Goal: Task Accomplishment & Management: Complete application form

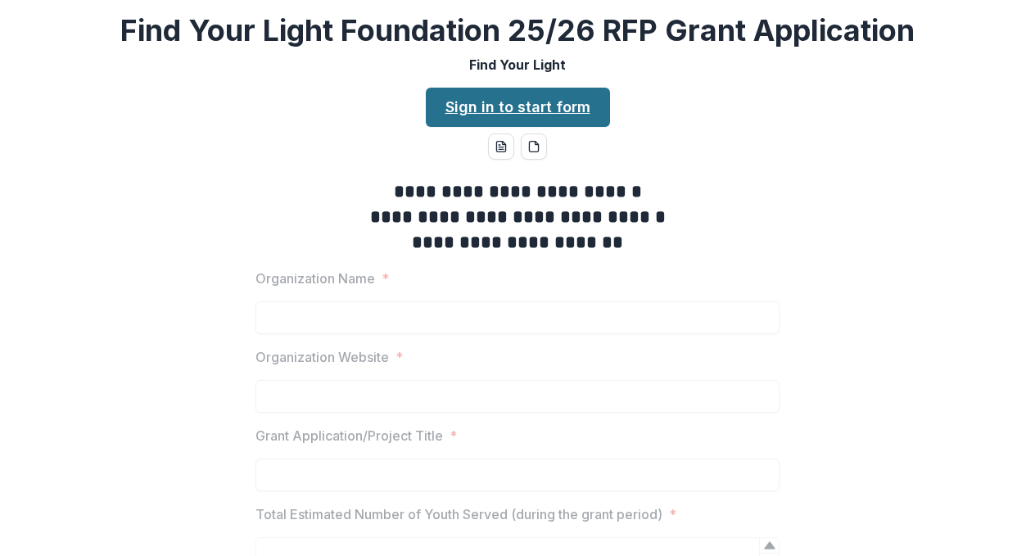
click at [524, 110] on link "Sign in to start form" at bounding box center [518, 107] width 184 height 39
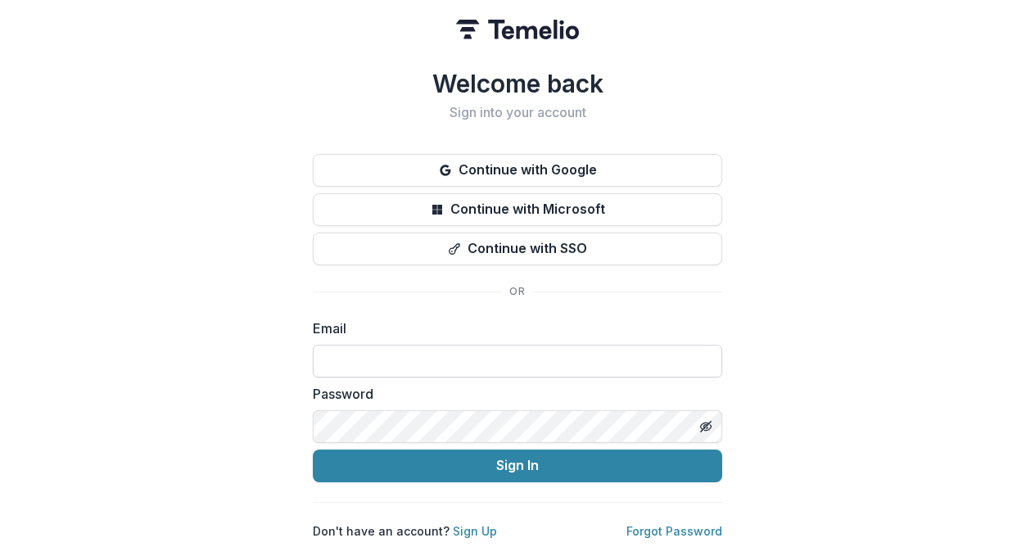
click at [434, 346] on input at bounding box center [517, 361] width 409 height 33
type input "**********"
click at [706, 421] on line "Toggle password visibility" at bounding box center [706, 426] width 10 height 10
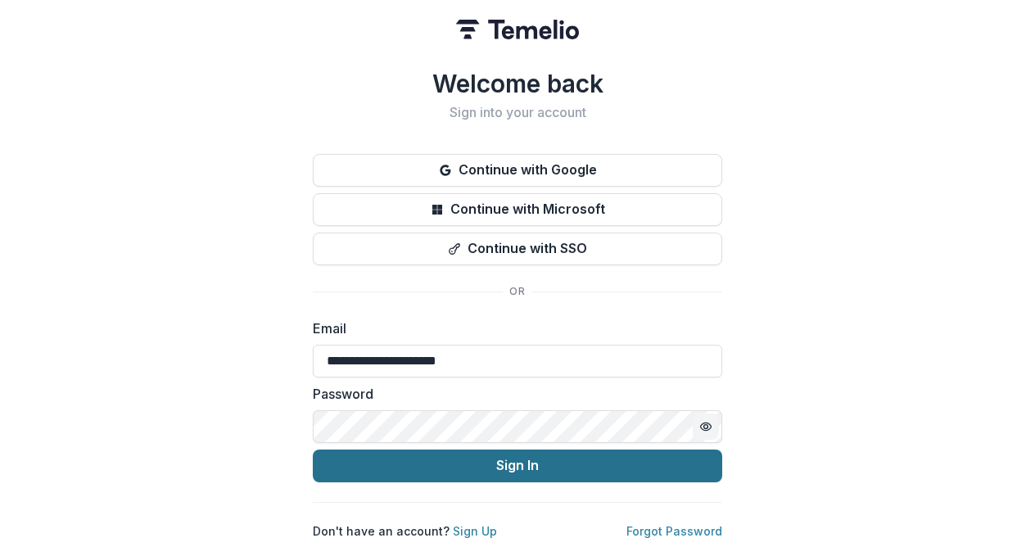
click at [649, 451] on button "Sign In" at bounding box center [517, 466] width 409 height 33
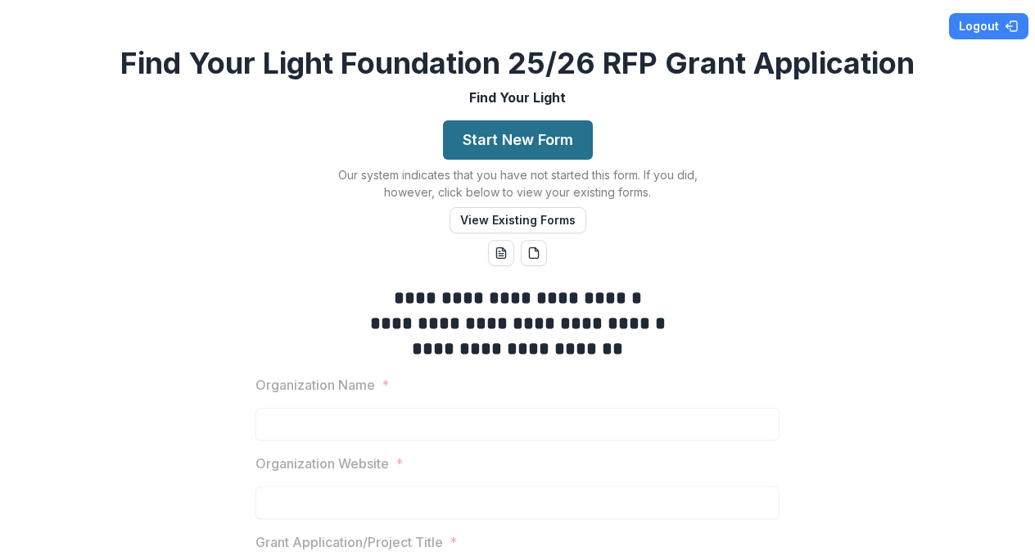
click at [523, 143] on button "Start New Form" at bounding box center [518, 139] width 150 height 39
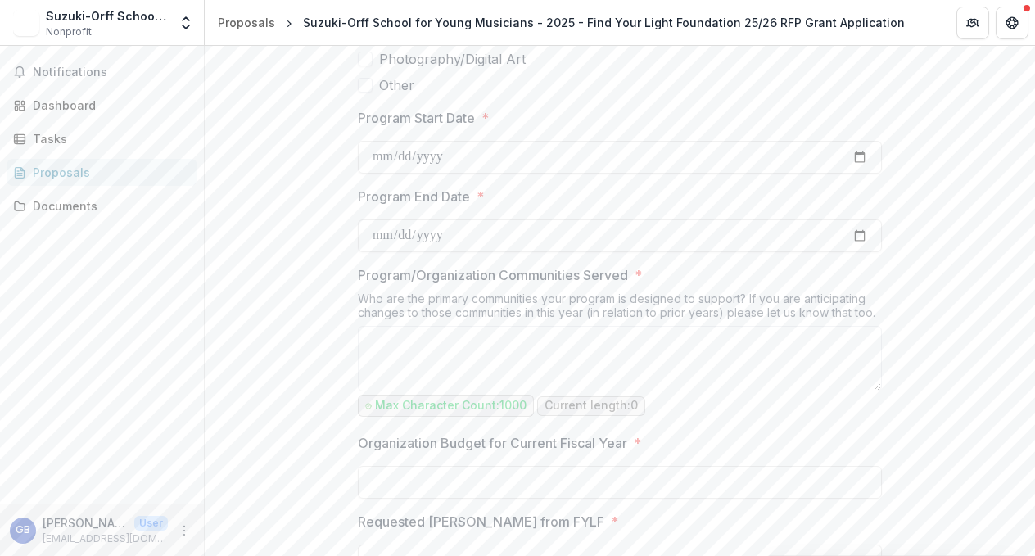
scroll to position [885, 0]
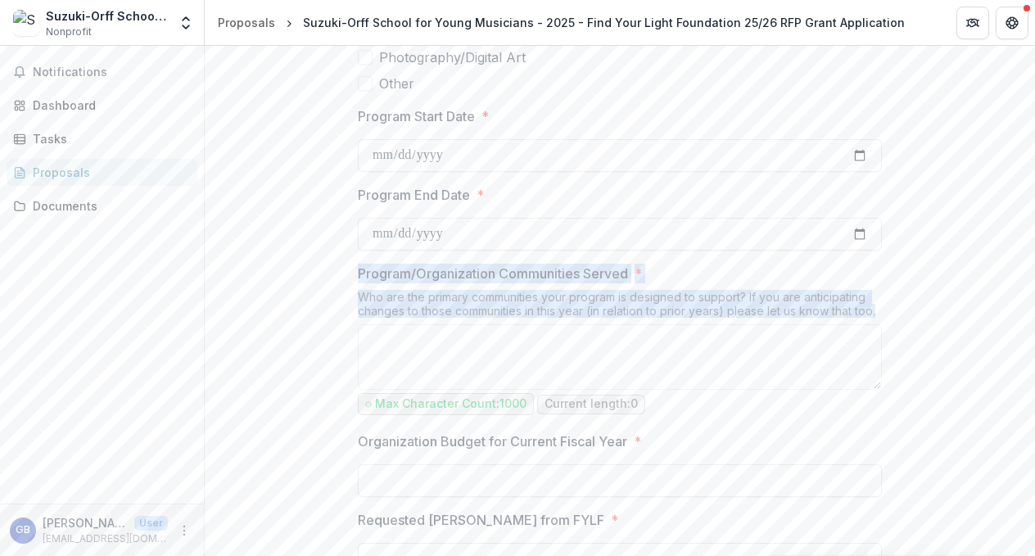
drag, startPoint x: 876, startPoint y: 313, endPoint x: 311, endPoint y: 276, distance: 566.3
copy div "Program/Organization Communities Served * Who are the primary communities your …"
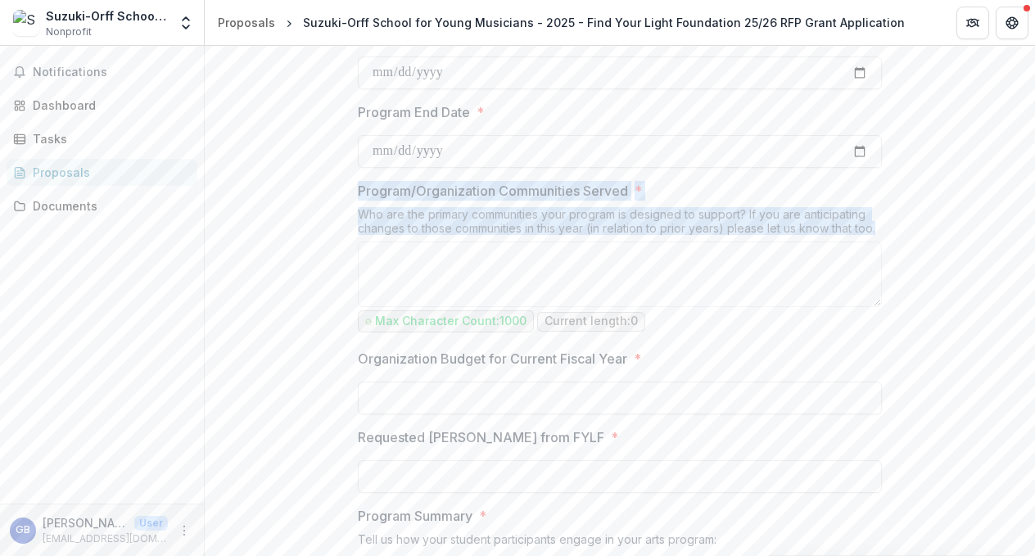
scroll to position [971, 0]
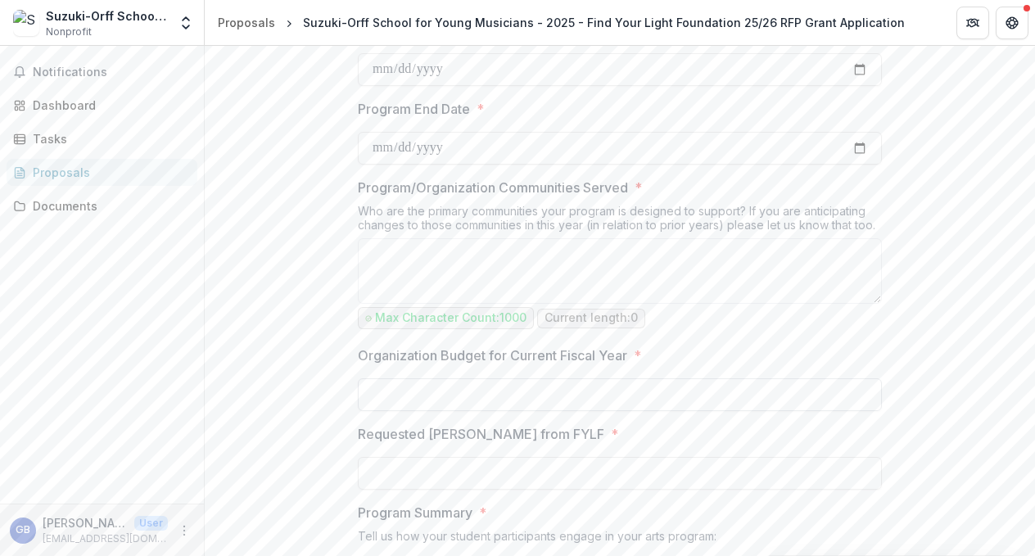
click at [464, 407] on input "Organization Budget for Current Fiscal Year *" at bounding box center [620, 394] width 524 height 33
type input "**"
click at [295, 346] on div "**********" at bounding box center [620, 562] width 830 height 2466
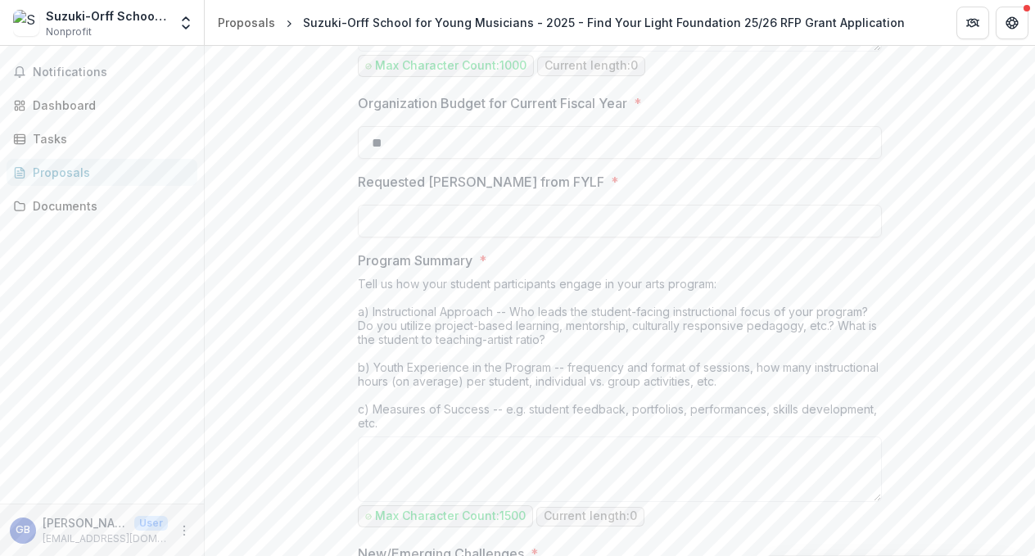
scroll to position [1227, 0]
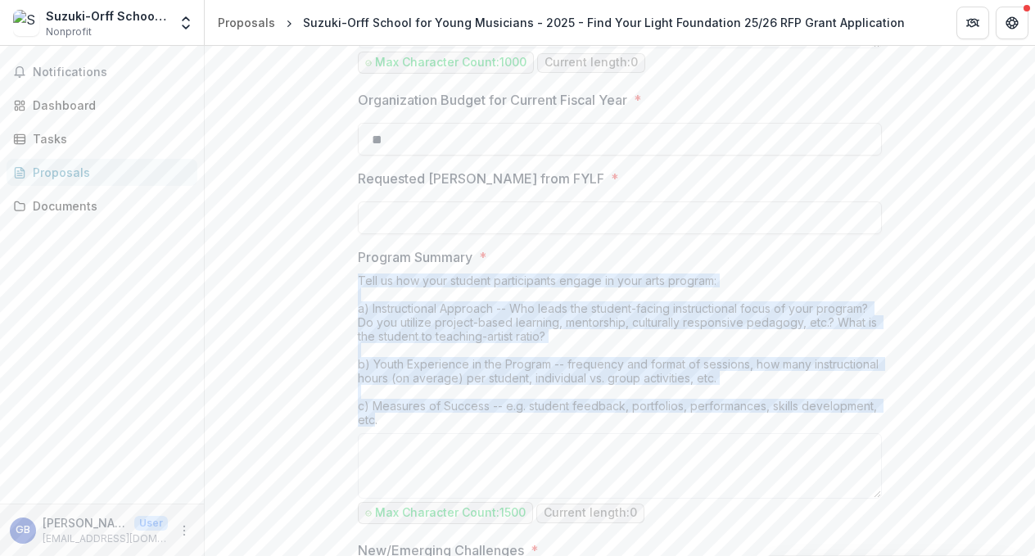
drag, startPoint x: 373, startPoint y: 419, endPoint x: 347, endPoint y: 279, distance: 142.5
click at [347, 279] on div "**********" at bounding box center [620, 307] width 550 height 2466
copy div "Tell us how your student participants engage in your arts program: a) Instructi…"
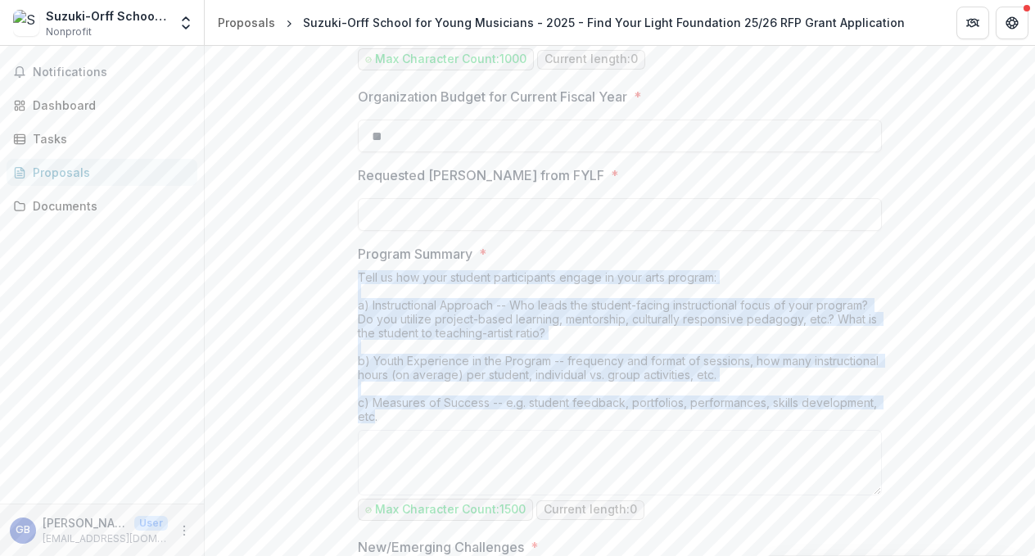
copy div "Tell us how your student participants engage in your arts program: a) Instructi…"
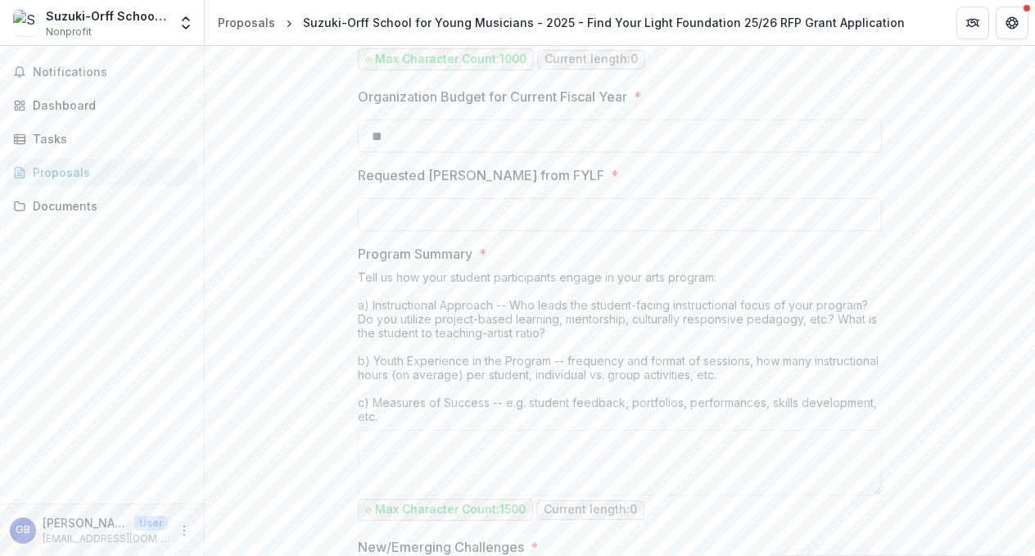
click at [360, 337] on div "Tell us how your student participants engage in your arts program: a) Instructi…" at bounding box center [620, 350] width 524 height 160
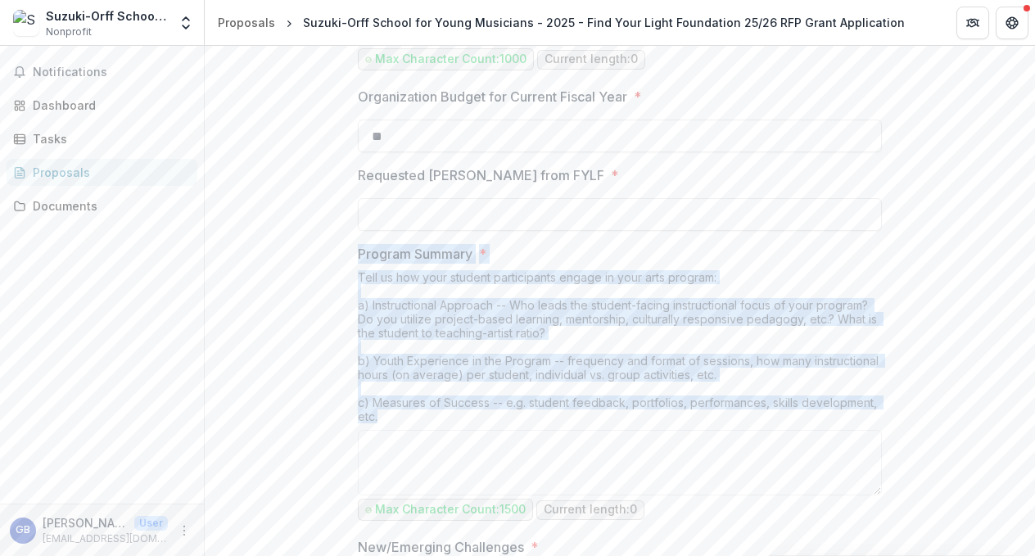
drag, startPoint x: 382, startPoint y: 417, endPoint x: 351, endPoint y: 255, distance: 165.0
click at [351, 255] on div "**********" at bounding box center [620, 303] width 550 height 2466
copy div "Program Summary * Tell us how your student participants engage in your arts pro…"
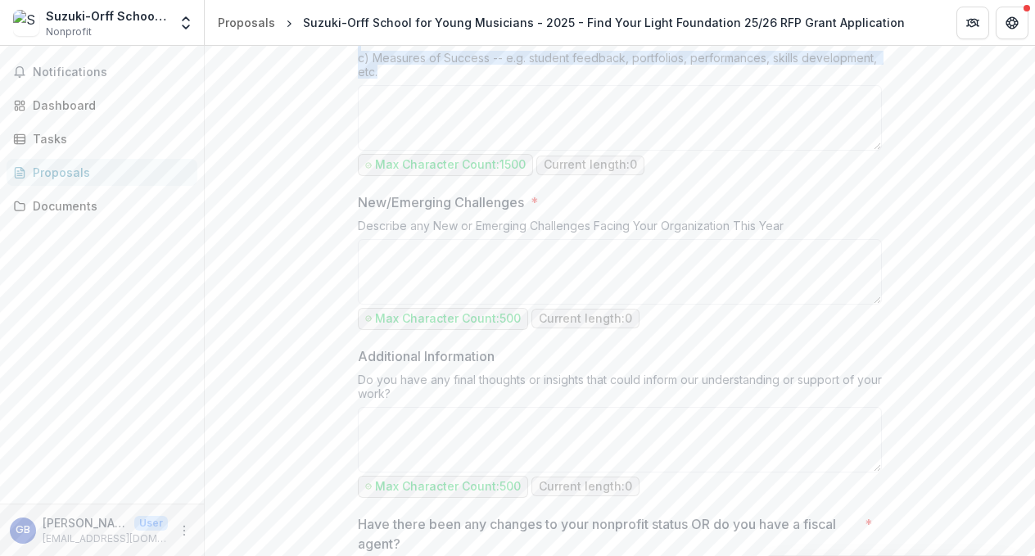
scroll to position [1576, 0]
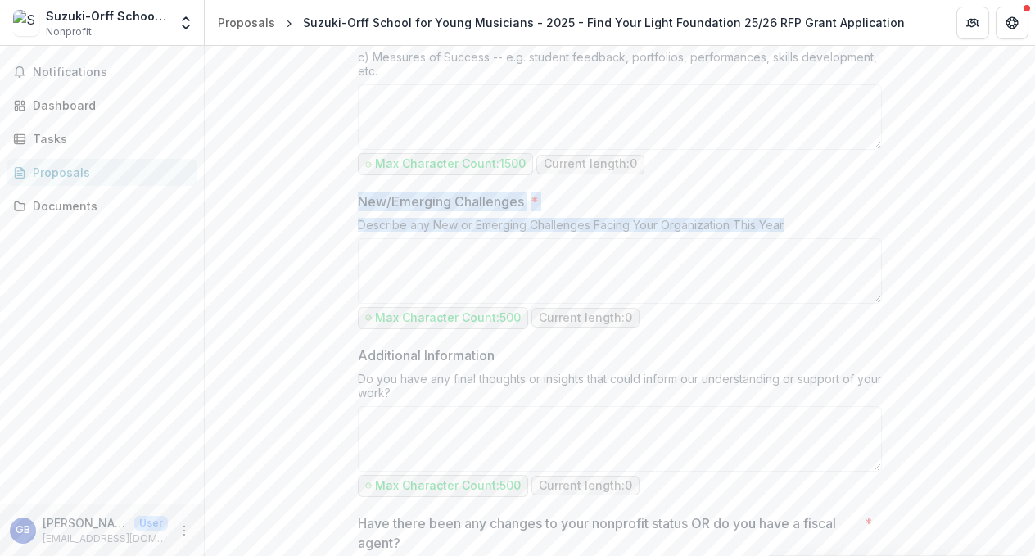
drag, startPoint x: 783, startPoint y: 224, endPoint x: 342, endPoint y: 199, distance: 442.2
copy div "New/Emerging Challenges * Describe any New or Emerging Challenges Facing Your O…"
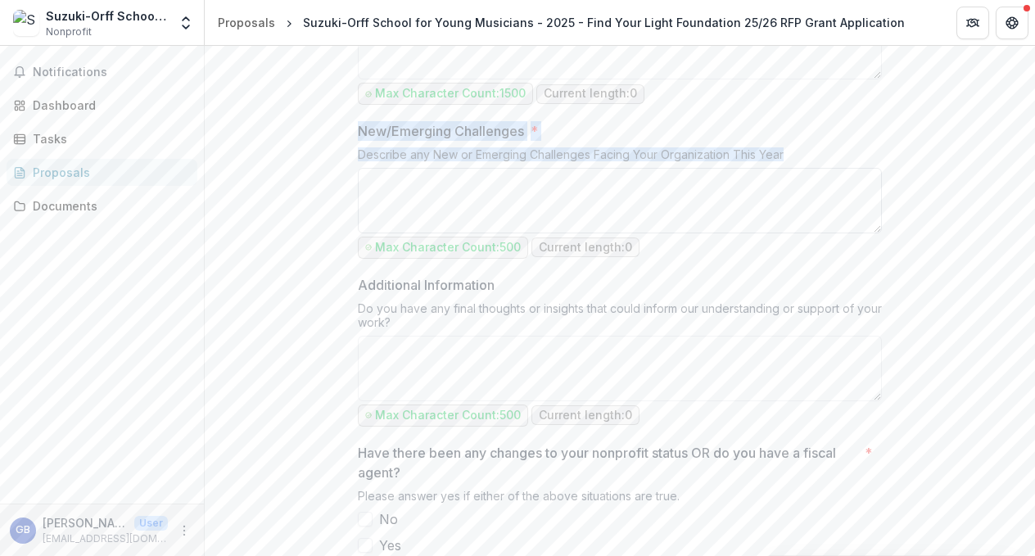
scroll to position [1650, 0]
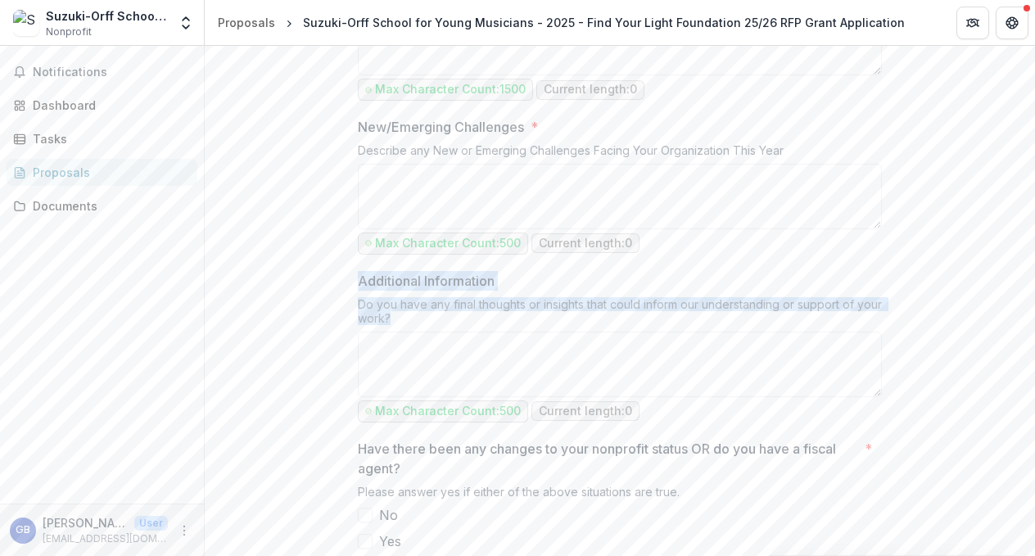
drag, startPoint x: 419, startPoint y: 317, endPoint x: 328, endPoint y: 284, distance: 95.9
copy div "Additional Information Do you have any final thoughts or insights that could in…"
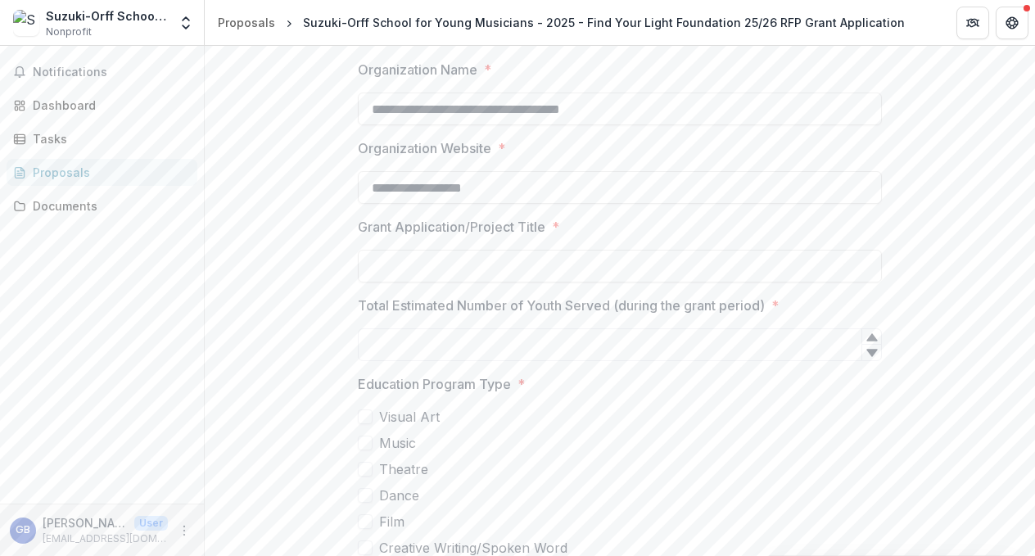
scroll to position [346, 0]
click at [360, 441] on span at bounding box center [365, 439] width 15 height 15
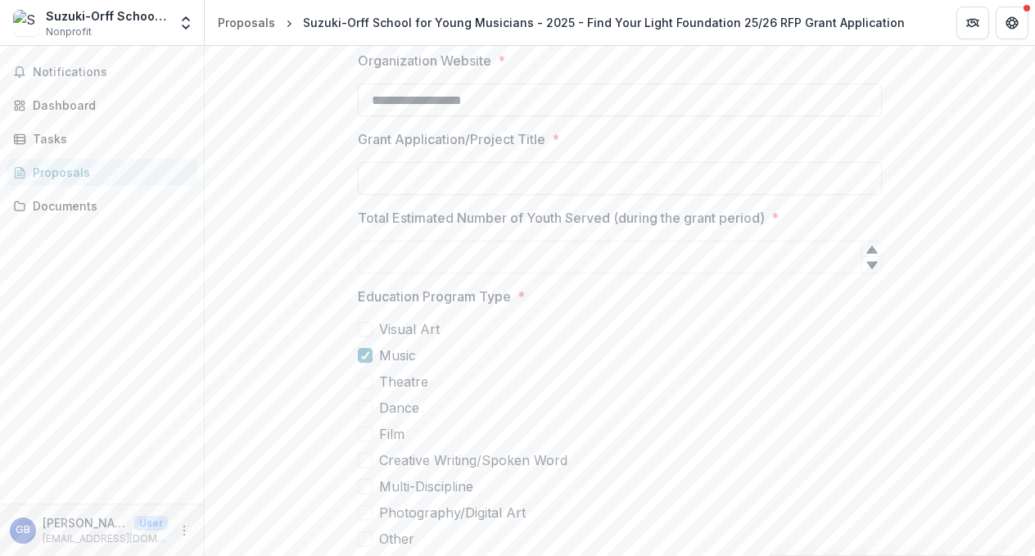
scroll to position [432, 0]
click at [441, 253] on input "Total Estimated Number of Youth Served (during the grant period) *" at bounding box center [620, 254] width 524 height 33
type input "*"
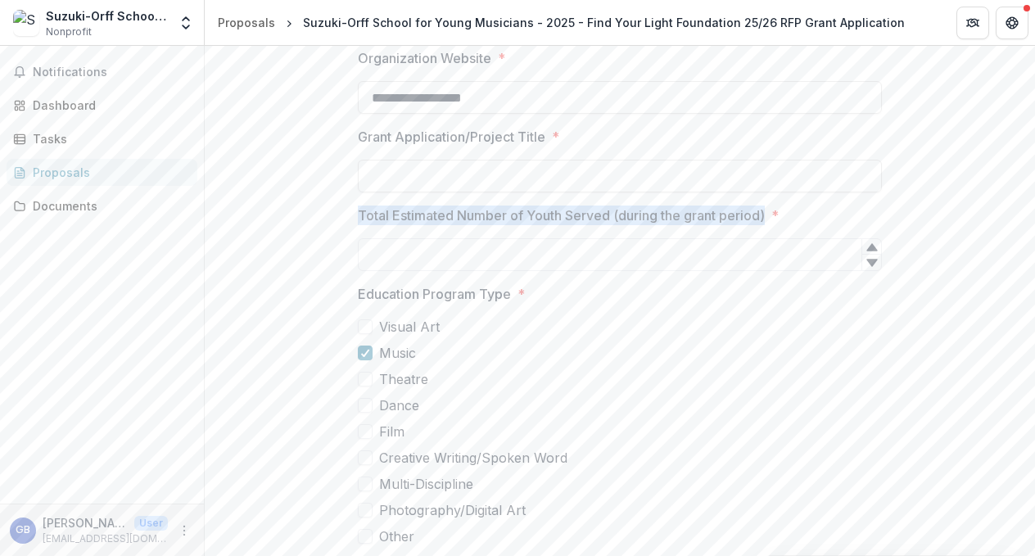
drag, startPoint x: 765, startPoint y: 216, endPoint x: 333, endPoint y: 221, distance: 431.6
copy p "Total Estimated Number of Youth Served (during the grant period)"
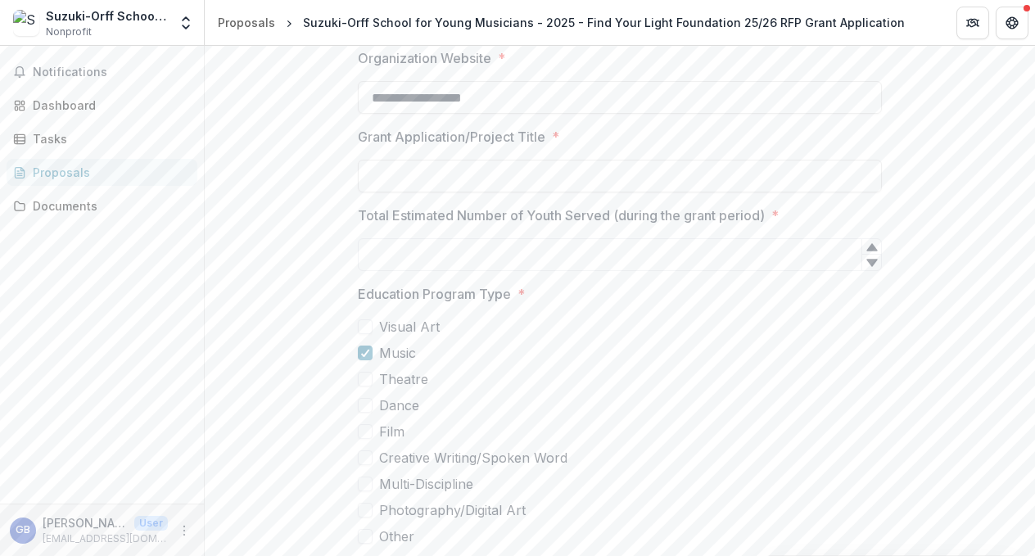
click at [482, 325] on label "Visual Art" at bounding box center [620, 327] width 524 height 20
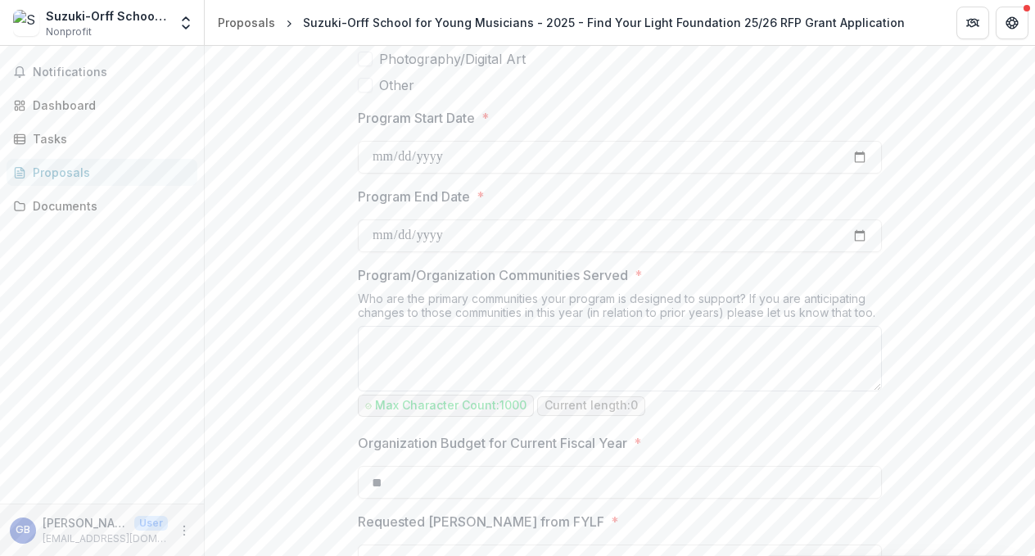
scroll to position [859, 0]
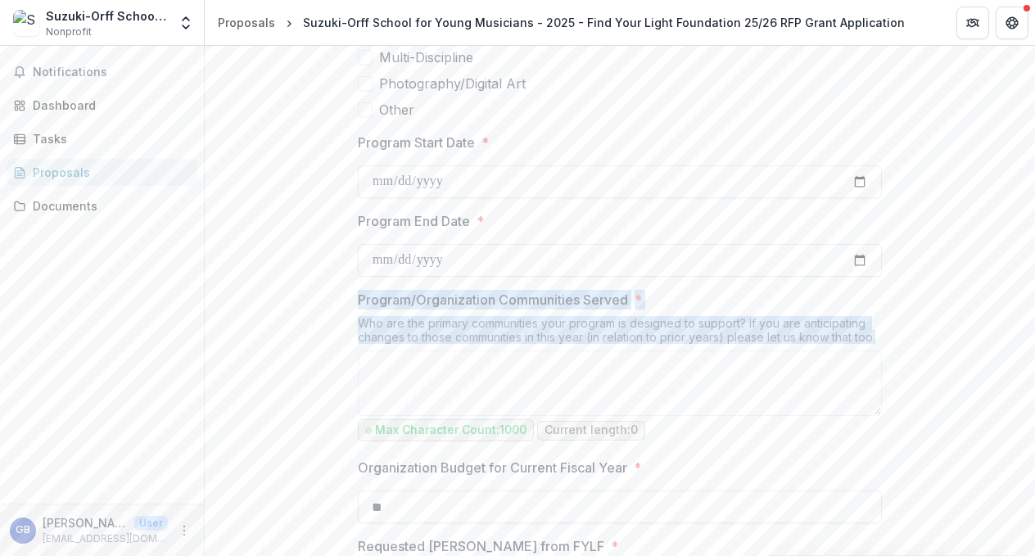
drag, startPoint x: 862, startPoint y: 340, endPoint x: 334, endPoint y: 298, distance: 529.1
copy div "Program/Organization Communities Served * Who are the primary communities your …"
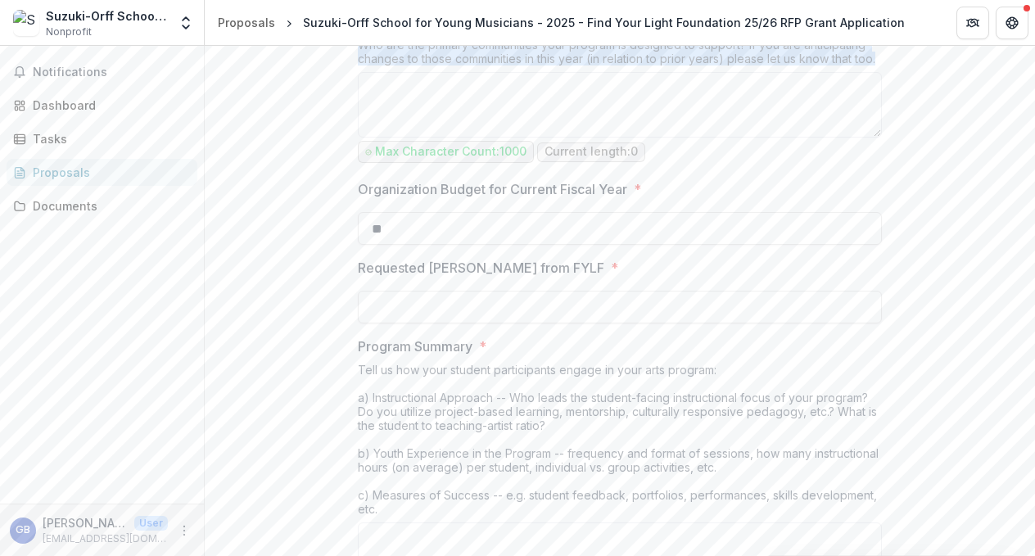
scroll to position [1188, 0]
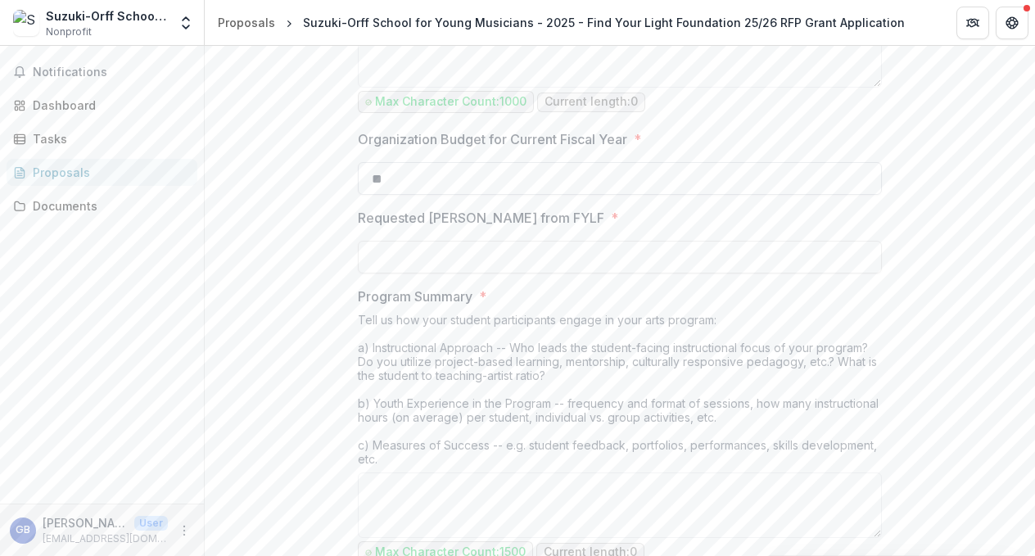
click at [387, 179] on input "**" at bounding box center [620, 178] width 524 height 33
click at [120, 109] on div "Dashboard" at bounding box center [109, 105] width 152 height 17
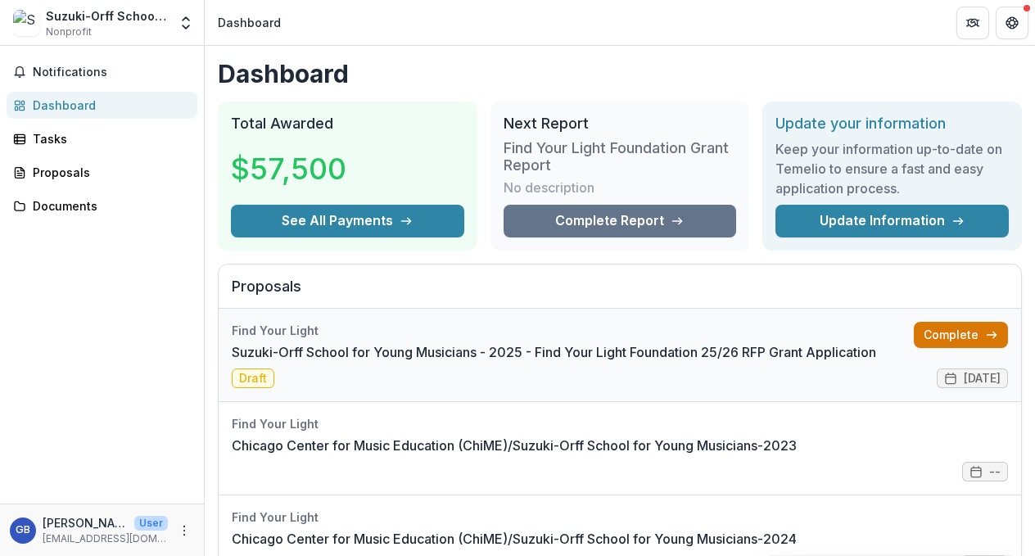
click at [948, 328] on link "Complete" at bounding box center [961, 335] width 94 height 26
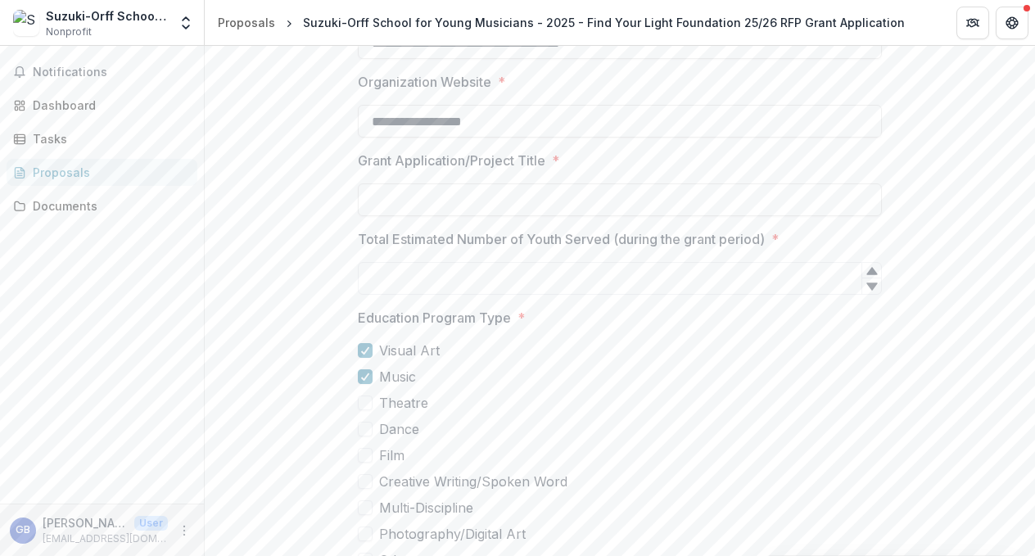
scroll to position [419, 0]
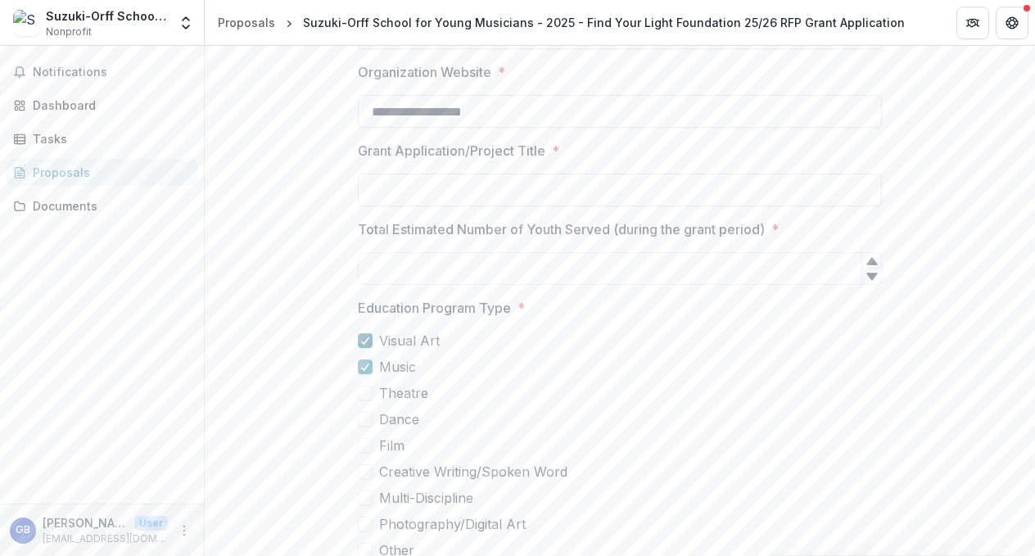
click at [364, 342] on polyline at bounding box center [365, 340] width 7 height 7
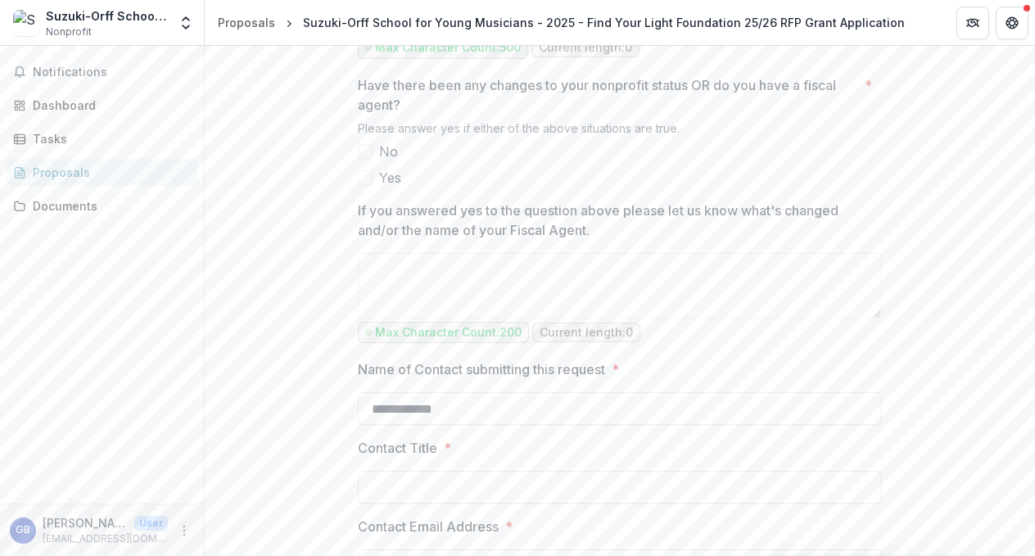
scroll to position [2016, 0]
click at [369, 147] on span at bounding box center [365, 149] width 15 height 15
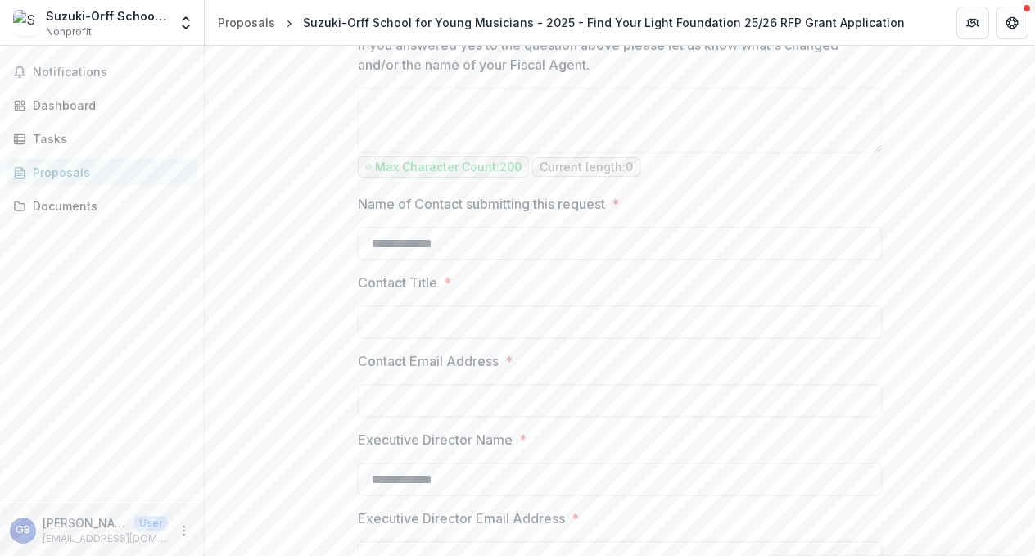
scroll to position [2181, 0]
click at [387, 310] on input "Contact Title *" at bounding box center [620, 320] width 524 height 33
type input "**********"
click at [382, 400] on input "Contact Email Address *" at bounding box center [620, 398] width 524 height 33
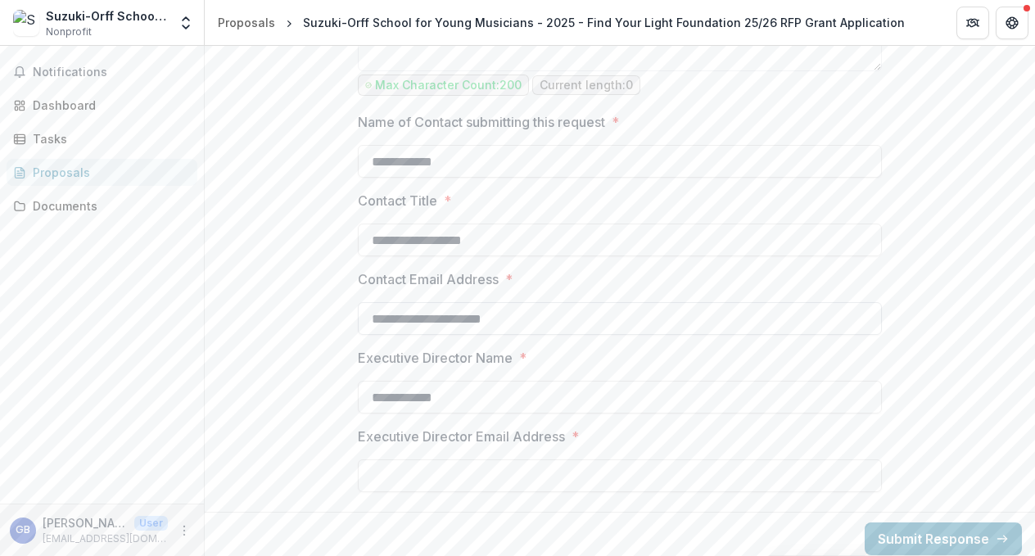
scroll to position [2270, 0]
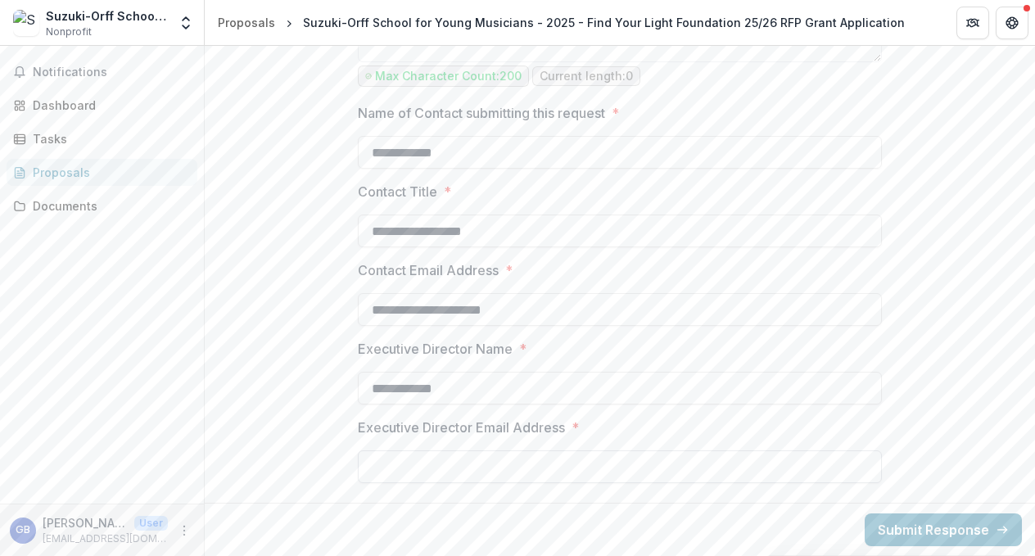
type input "**********"
click at [377, 468] on input "Executive Director Email Address *" at bounding box center [620, 466] width 524 height 33
type input "**********"
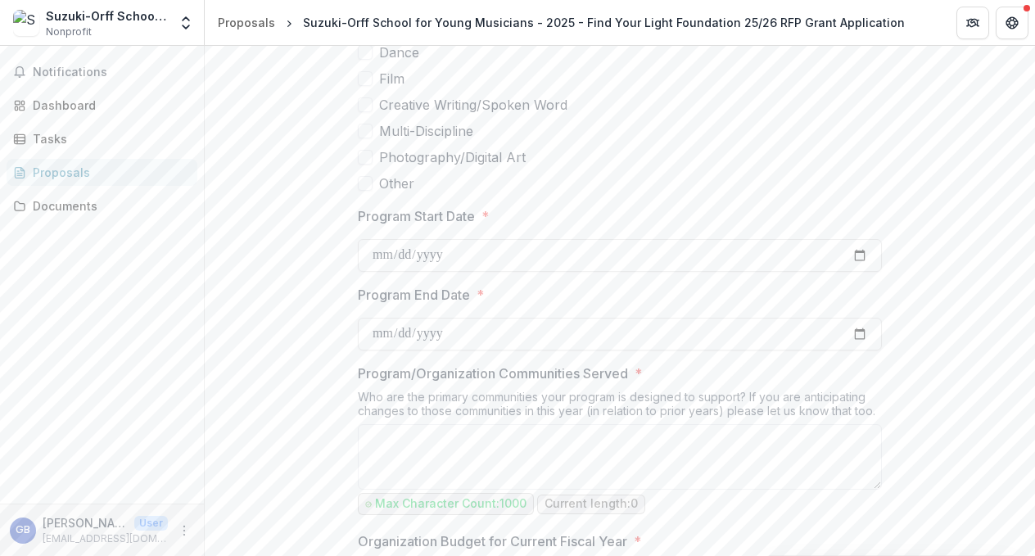
scroll to position [0, 0]
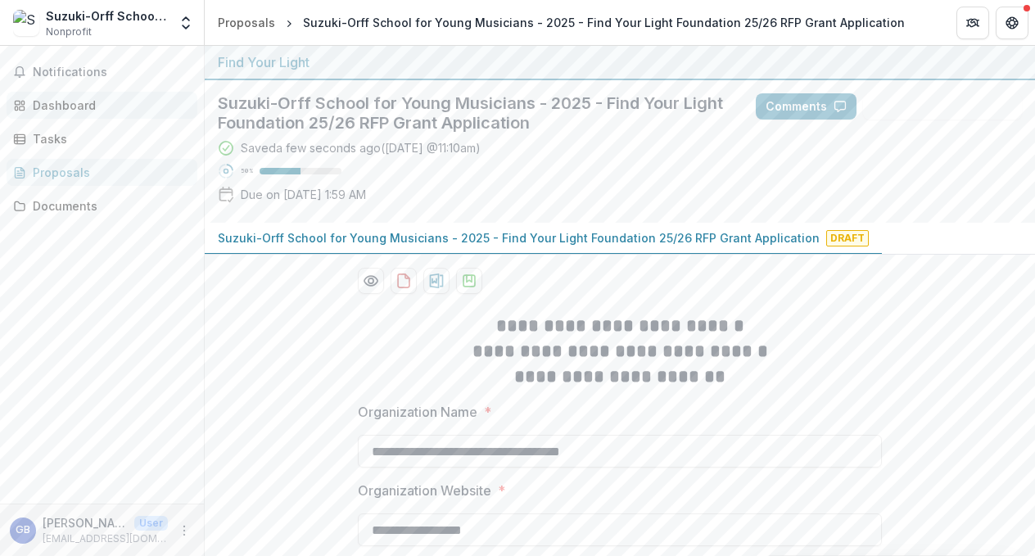
click at [77, 111] on div "Dashboard" at bounding box center [109, 105] width 152 height 17
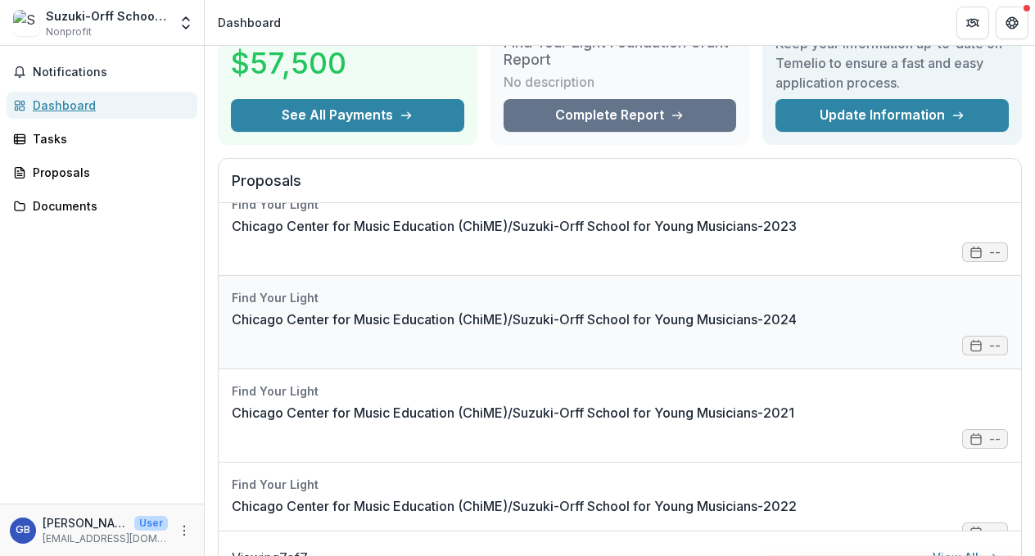
scroll to position [117, 0]
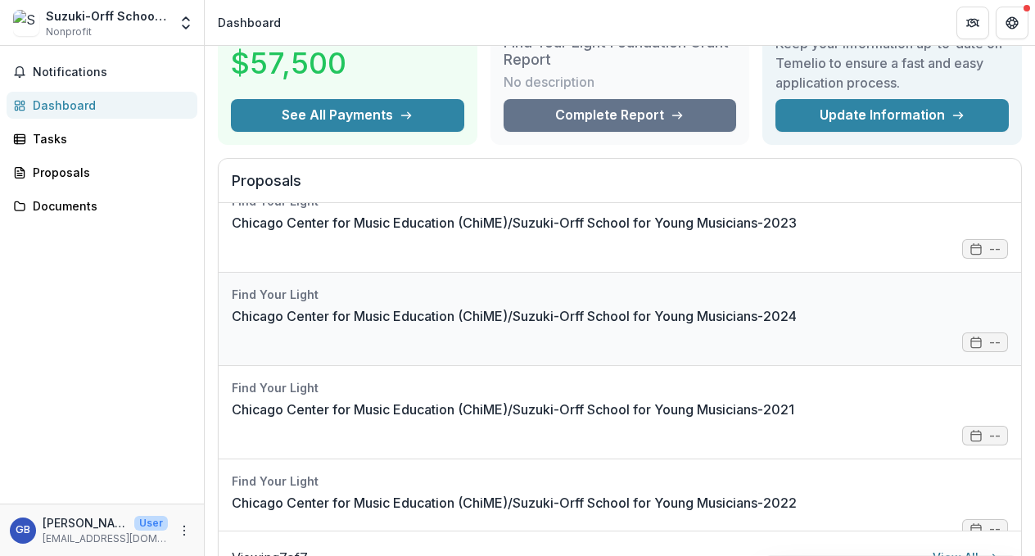
click at [405, 315] on link "Chicago Center for Music Education (ChiME)/Suzuki-Orff School for Young Musicia…" at bounding box center [514, 316] width 565 height 20
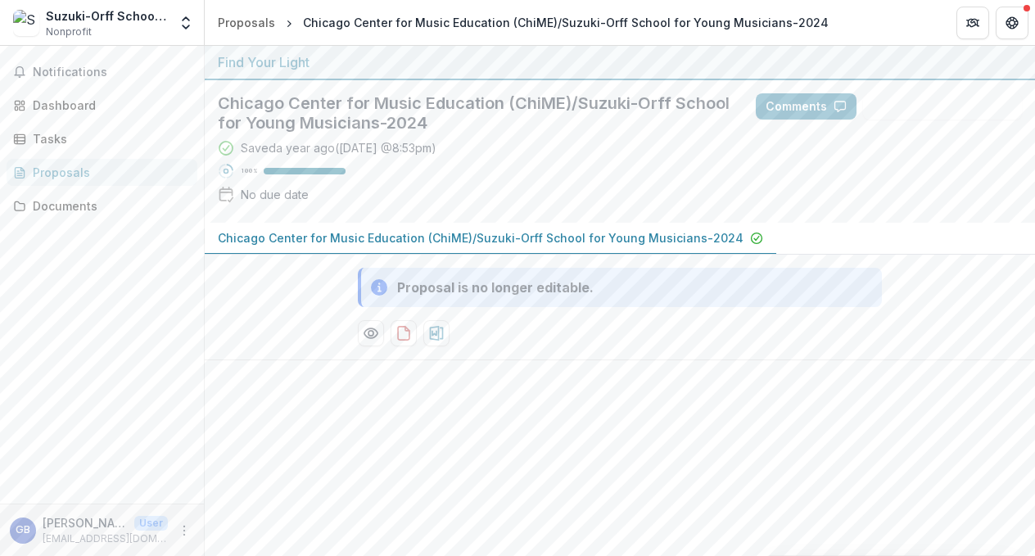
click at [412, 235] on p "Chicago Center for Music Education (ChiME)/Suzuki-Orff School for Young Musicia…" at bounding box center [481, 237] width 526 height 17
click at [374, 336] on icon "Preview d0bf0349-12f3-45f7-a8e7-ced3659c0f3e-0.pdf" at bounding box center [370, 333] width 13 height 10
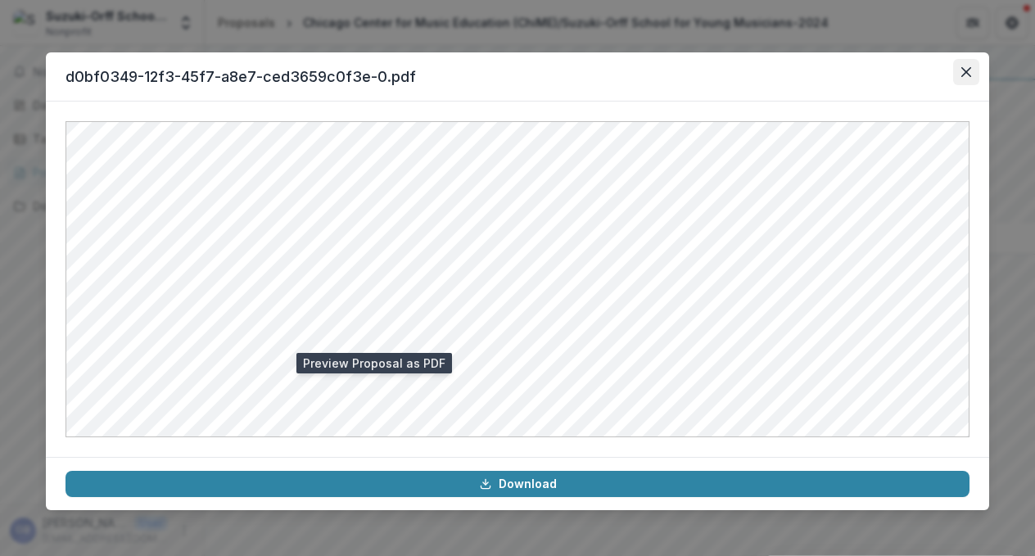
click at [968, 71] on icon "Close" at bounding box center [966, 72] width 10 height 10
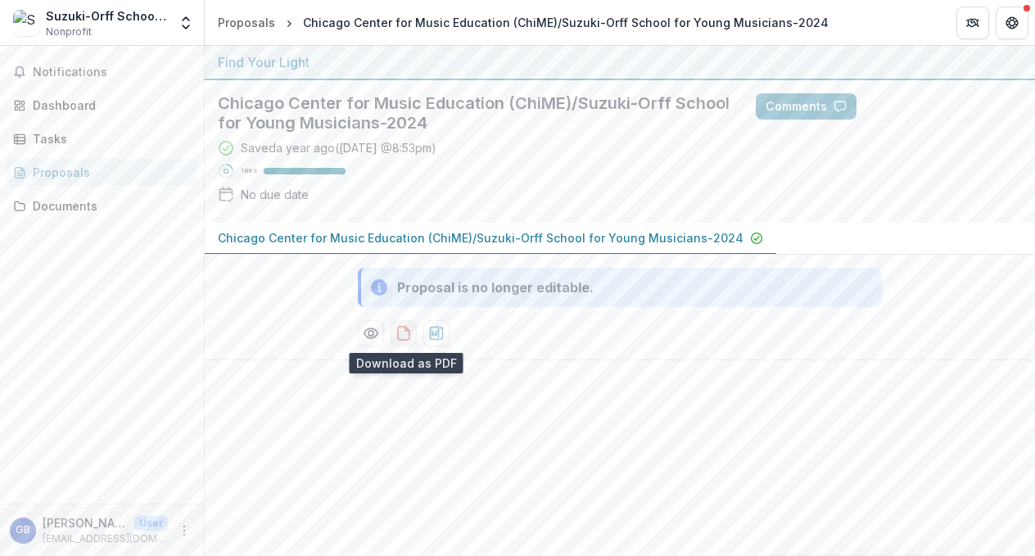
click at [409, 336] on icon "download-proposal" at bounding box center [403, 333] width 11 height 13
click at [70, 174] on div "Proposals" at bounding box center [109, 172] width 152 height 17
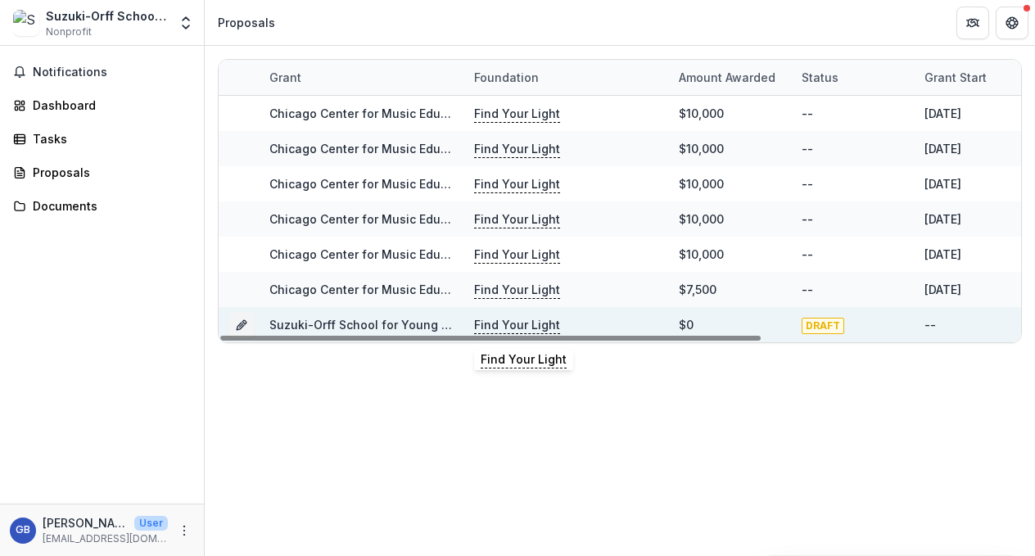
click at [530, 327] on p "Find Your Light" at bounding box center [517, 325] width 86 height 18
click at [410, 324] on link "Suzuki-Orff School for Young Musicians - 2025 - Find Your Light Foundation 25/2…" at bounding box center [570, 325] width 602 height 14
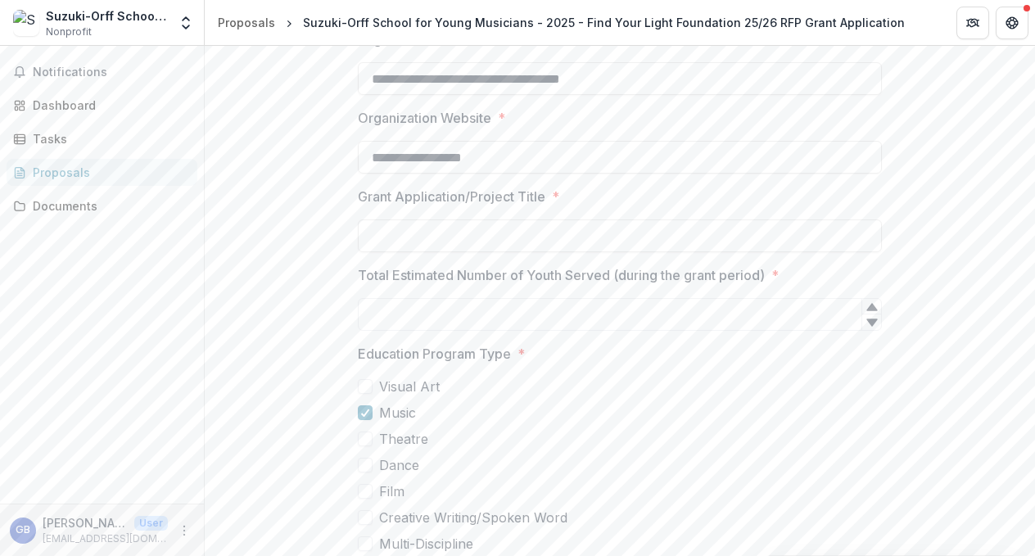
scroll to position [373, 0]
click at [440, 241] on input "Grant Application/Project Title *" at bounding box center [620, 235] width 524 height 33
paste input "**********"
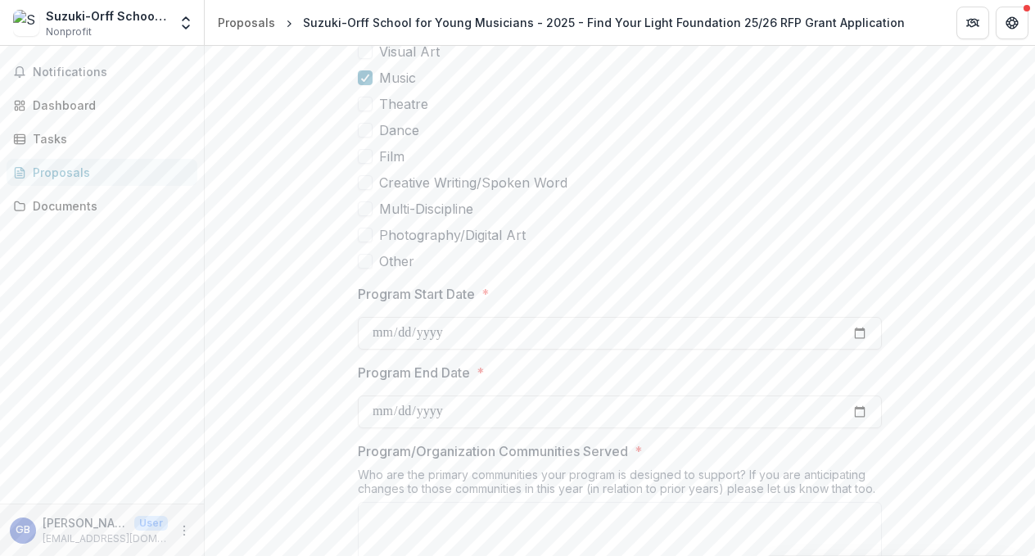
scroll to position [757, 0]
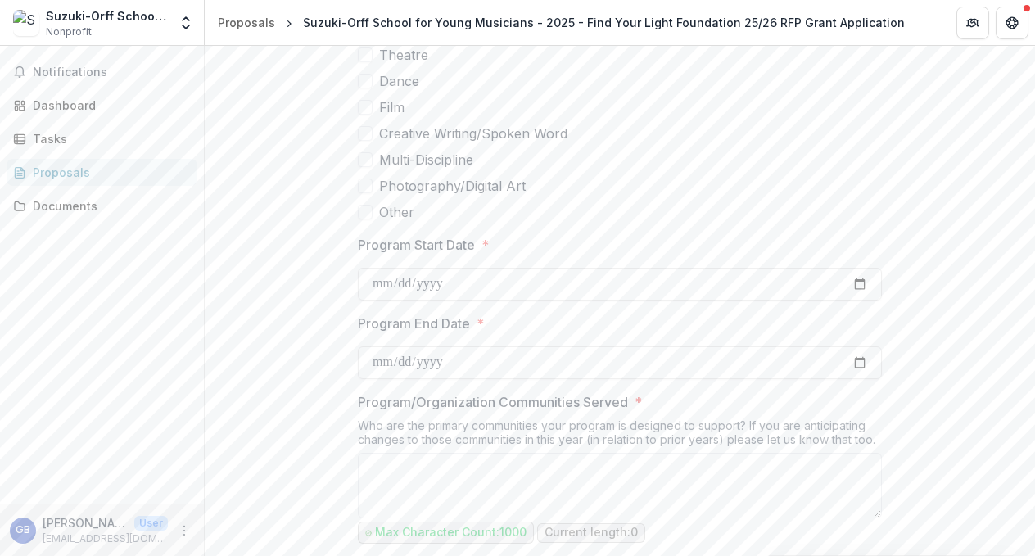
type input "**********"
click at [404, 287] on input "Program Start Date *" at bounding box center [620, 284] width 524 height 33
click at [856, 283] on input "Program Start Date *" at bounding box center [620, 284] width 524 height 33
type input "**********"
click at [466, 362] on input "Program End Date *" at bounding box center [620, 362] width 524 height 33
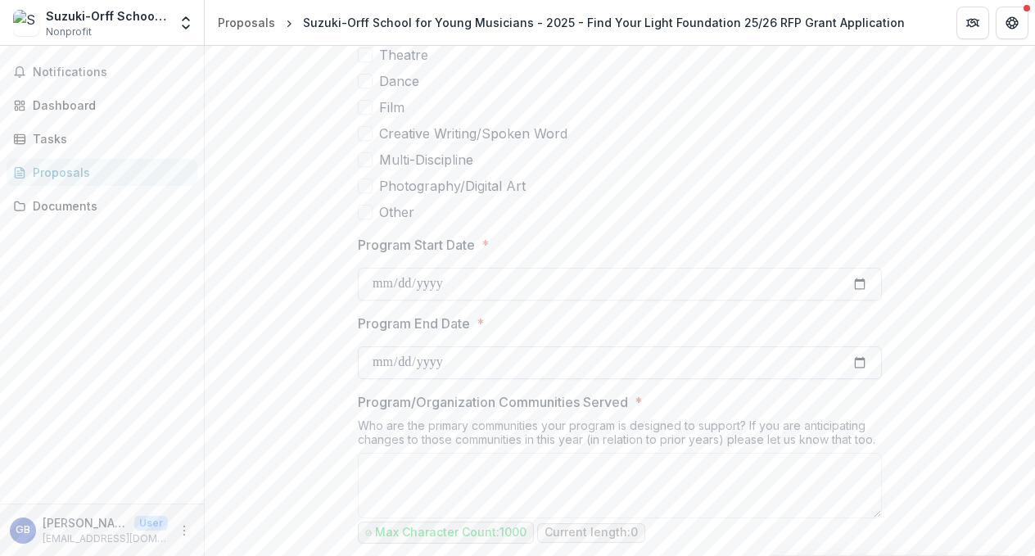
click at [861, 364] on input "Program End Date *" at bounding box center [620, 362] width 524 height 33
type input "**********"
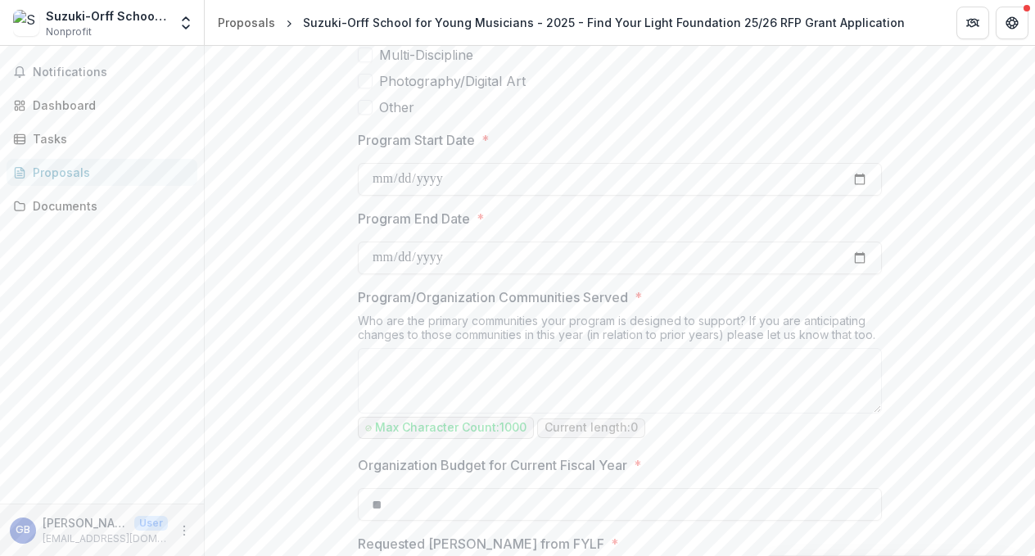
scroll to position [863, 0]
